Goal: Task Accomplishment & Management: Manage account settings

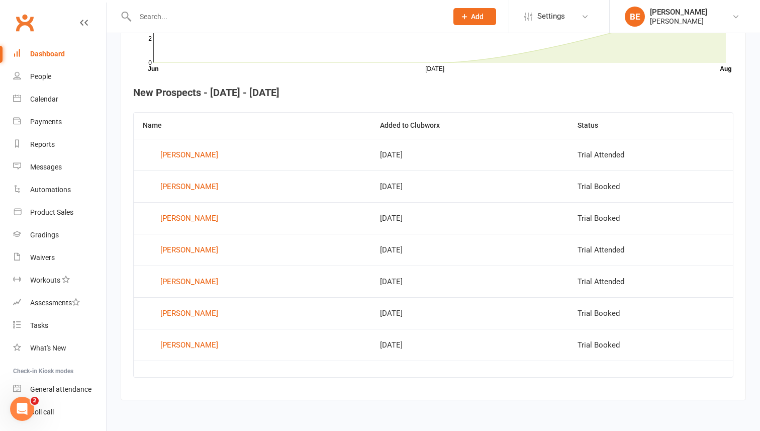
click at [50, 52] on div "Dashboard" at bounding box center [47, 54] width 35 height 8
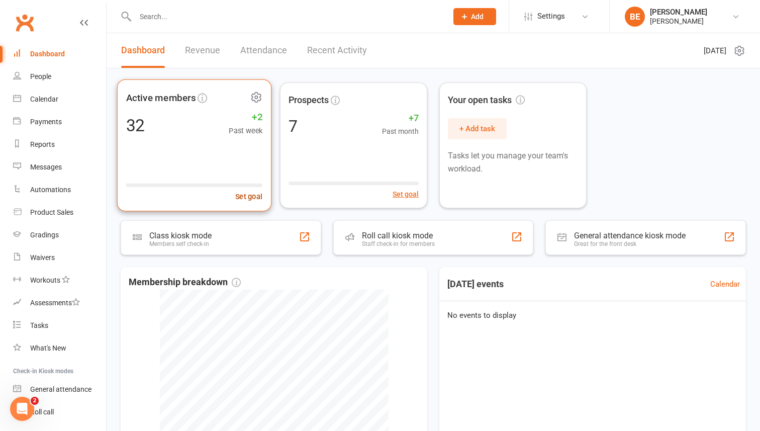
click at [249, 192] on button "Set goal" at bounding box center [249, 196] width 28 height 12
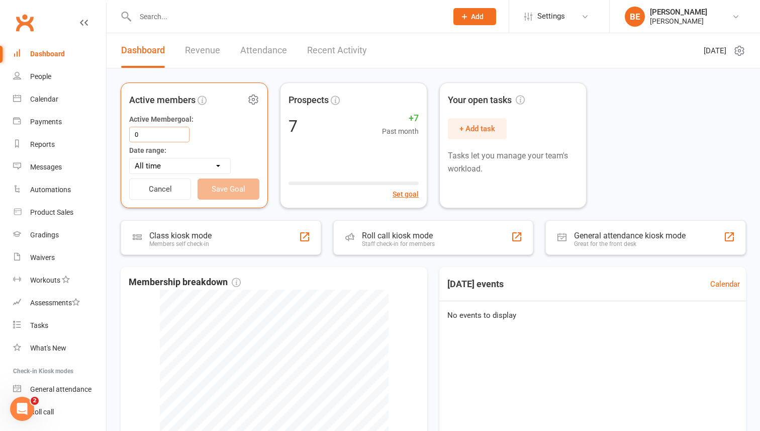
click at [159, 134] on input "0" at bounding box center [159, 135] width 60 height 16
type input "60"
click at [181, 172] on select "All time Current calendar week Past 7 days Current calendar month Past 30 days" at bounding box center [180, 165] width 101 height 15
click at [231, 193] on button "Save Goal" at bounding box center [229, 188] width 62 height 21
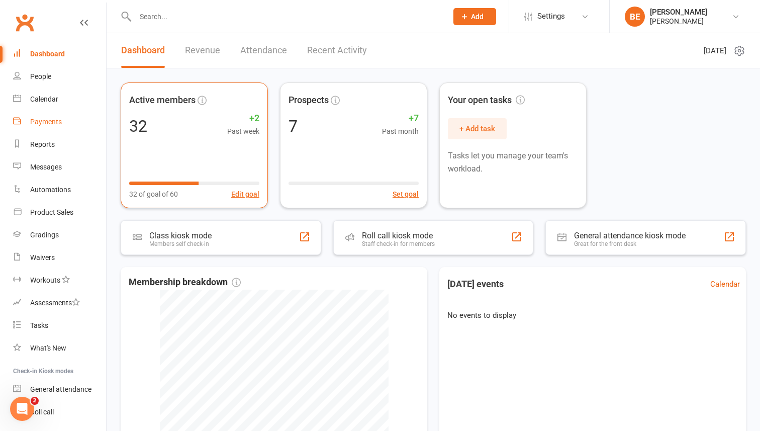
click at [42, 123] on div "Payments" at bounding box center [46, 122] width 32 height 8
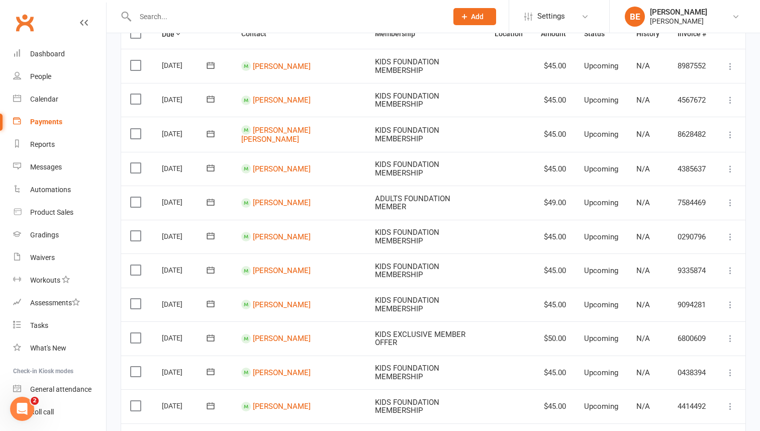
scroll to position [109, 0]
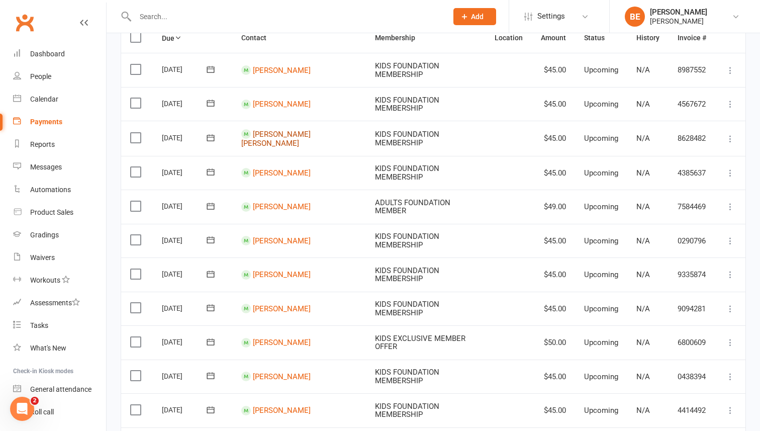
click at [280, 135] on link "[PERSON_NAME] [PERSON_NAME]" at bounding box center [275, 139] width 69 height 19
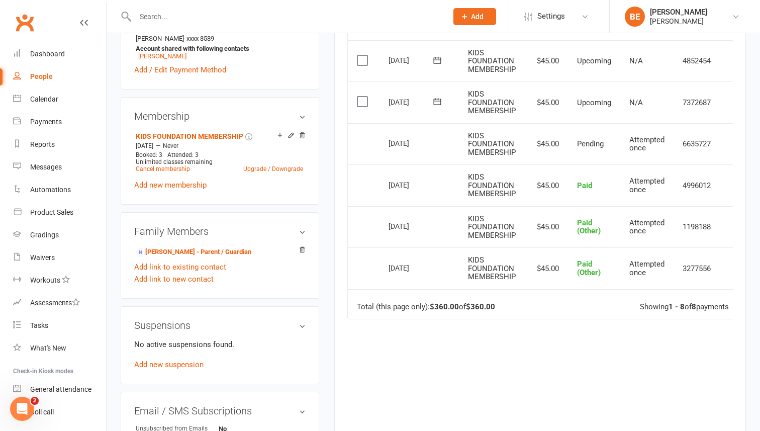
scroll to position [363, 0]
